Goal: Task Accomplishment & Management: Use online tool/utility

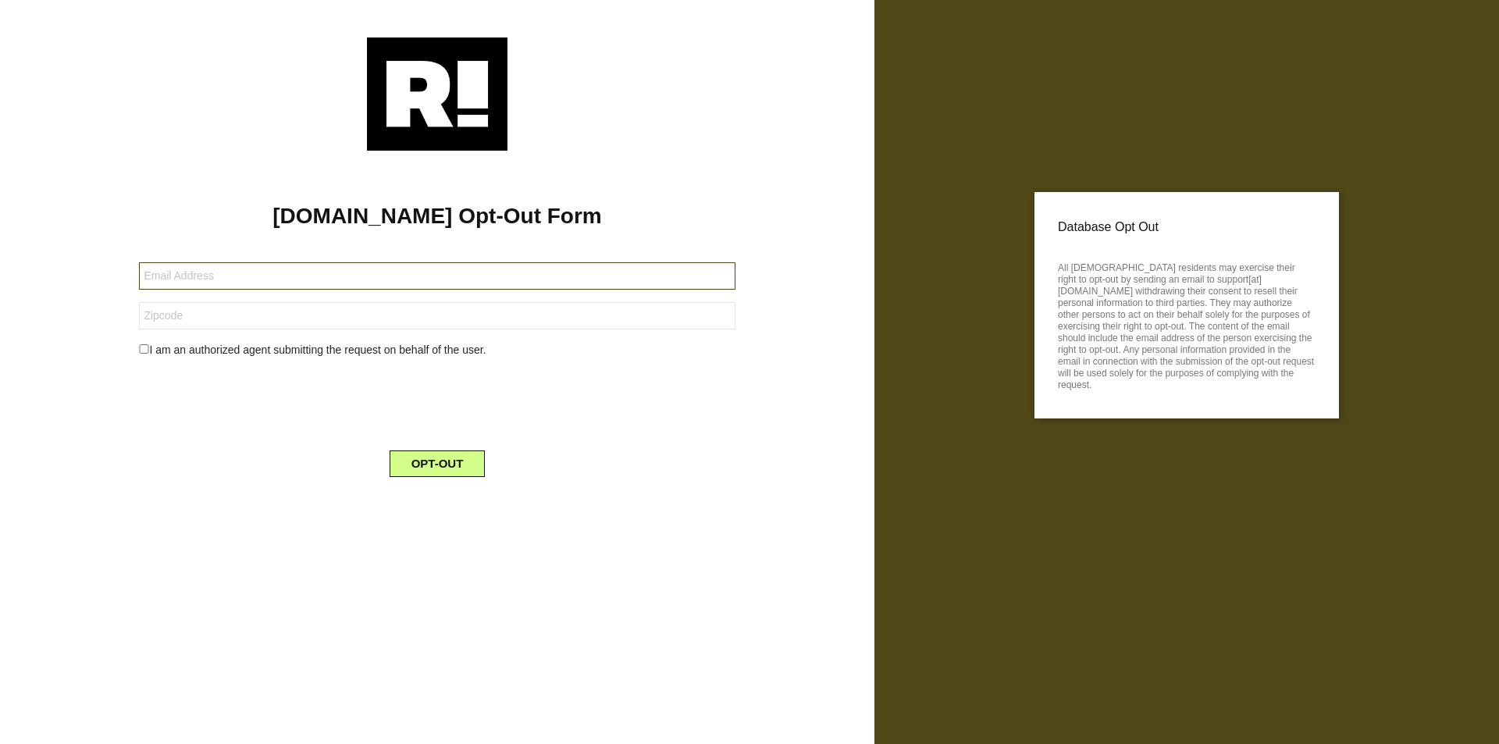
click at [437, 276] on input "text" at bounding box center [437, 275] width 596 height 27
type input "[EMAIL_ADDRESS][DOMAIN_NAME]"
click at [437, 316] on input "text" at bounding box center [437, 315] width 596 height 27
type input "90029"
click at [437, 464] on button "OPT-OUT" at bounding box center [438, 464] width 96 height 27
